Goal: Information Seeking & Learning: Learn about a topic

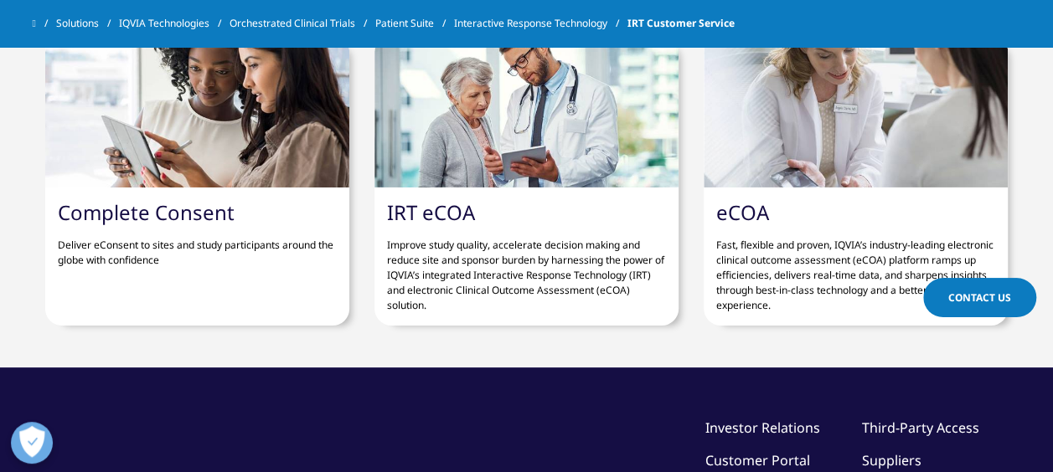
click at [448, 198] on link "IRT eCOA" at bounding box center [431, 212] width 88 height 28
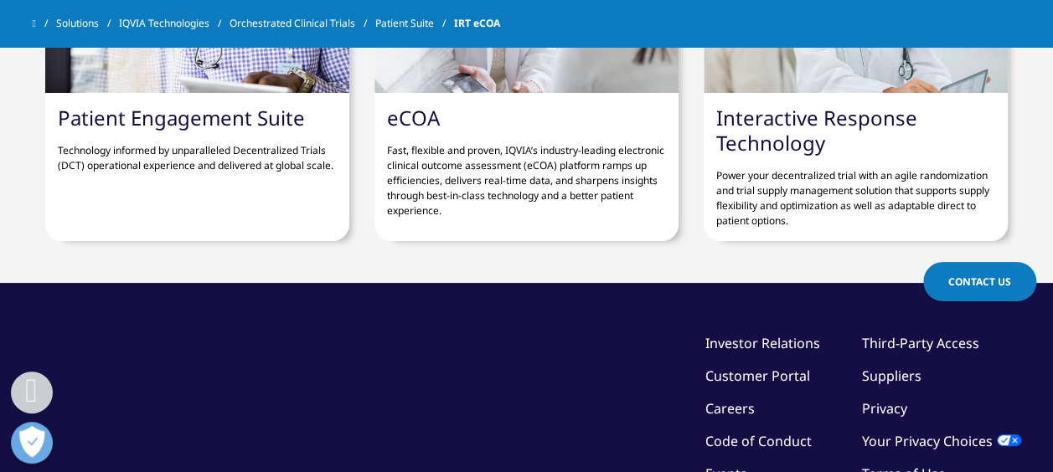
scroll to position [3014, 0]
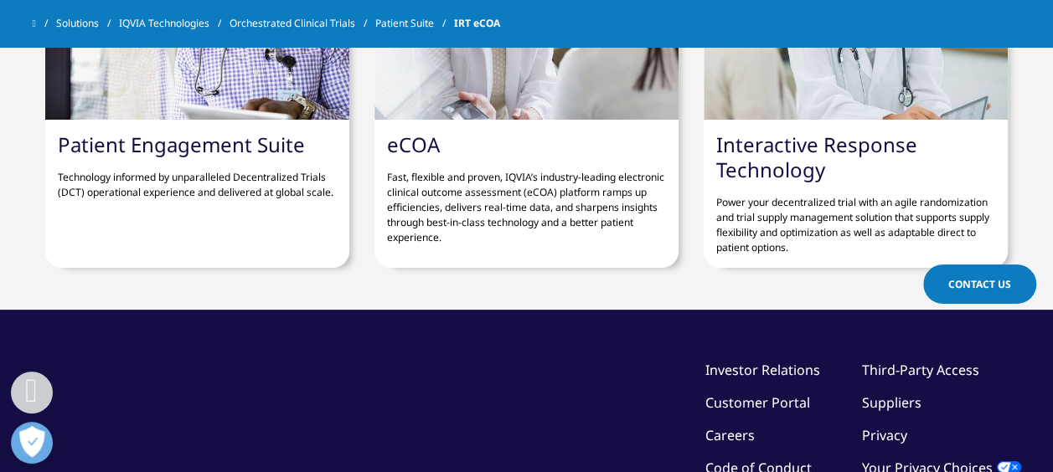
click at [789, 140] on link "Interactive Response Technology" at bounding box center [816, 157] width 201 height 53
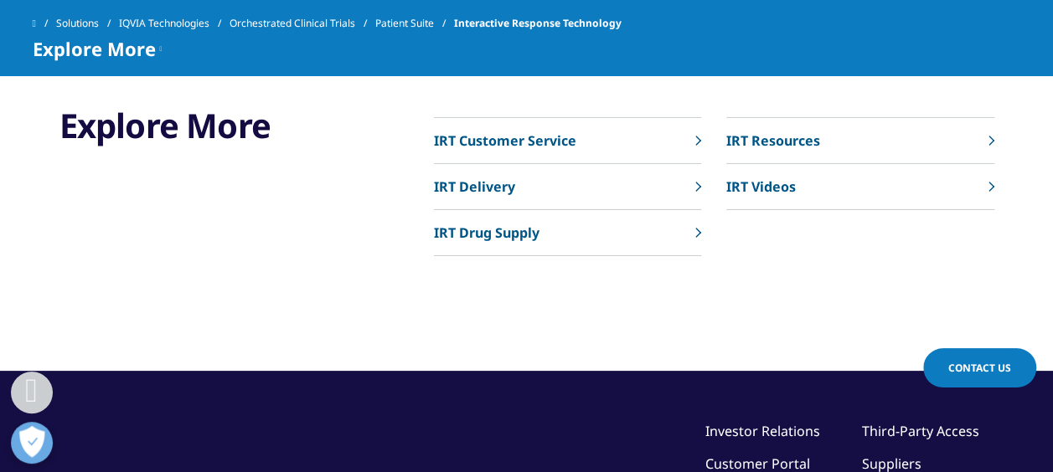
scroll to position [5945, 0]
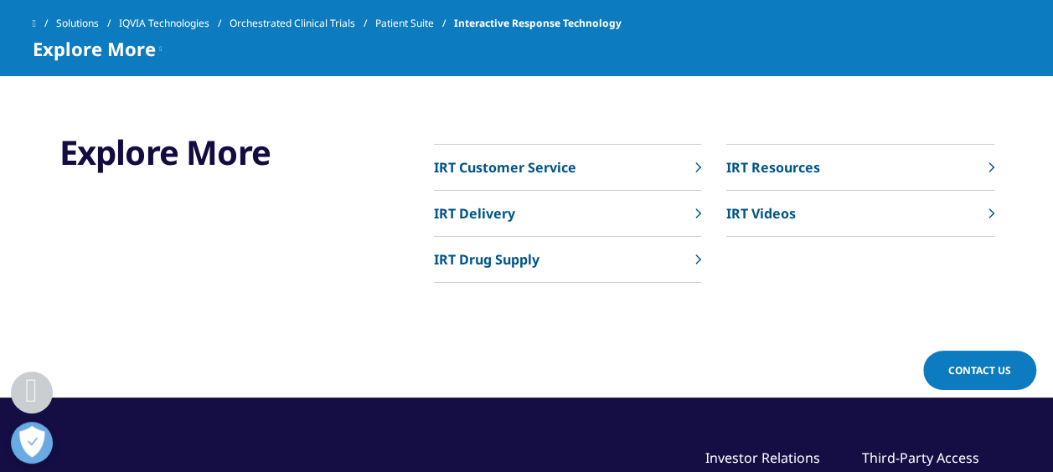
click at [657, 162] on link "IRT Customer Service" at bounding box center [567, 168] width 267 height 46
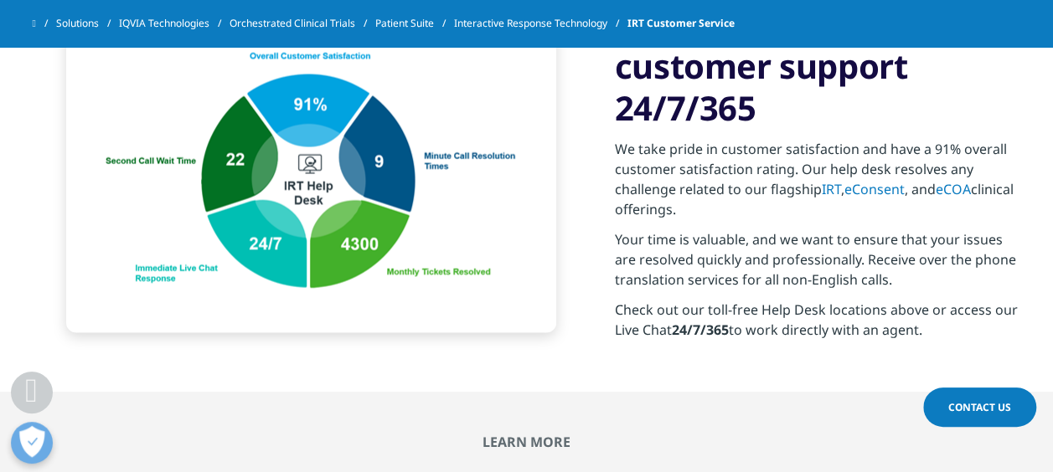
scroll to position [1675, 0]
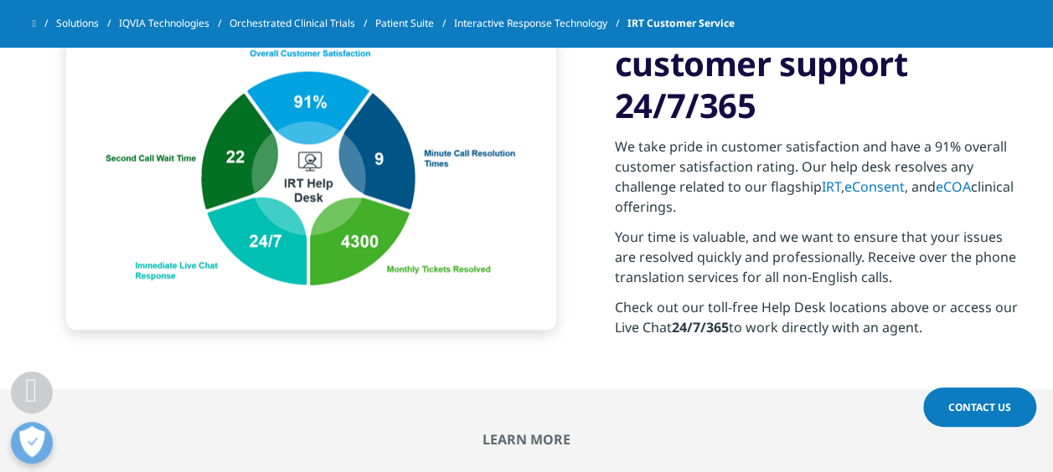
click at [826, 178] on link "IRT" at bounding box center [830, 187] width 19 height 18
